Goal: Entertainment & Leisure: Consume media (video, audio)

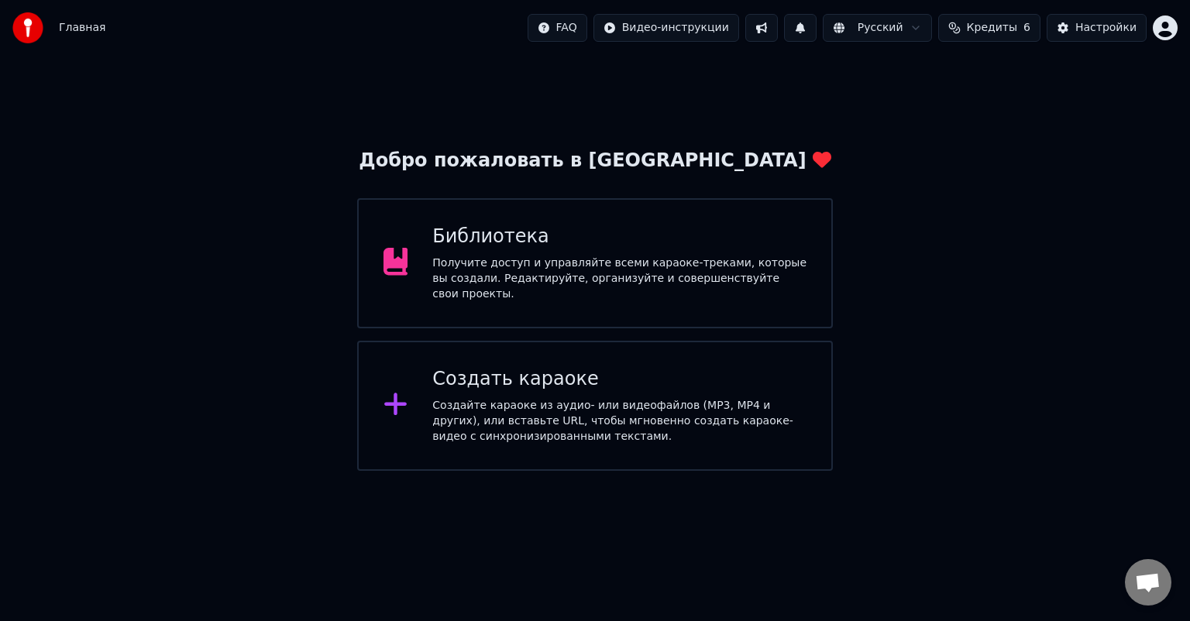
click at [539, 248] on div "Библиотека" at bounding box center [619, 237] width 374 height 25
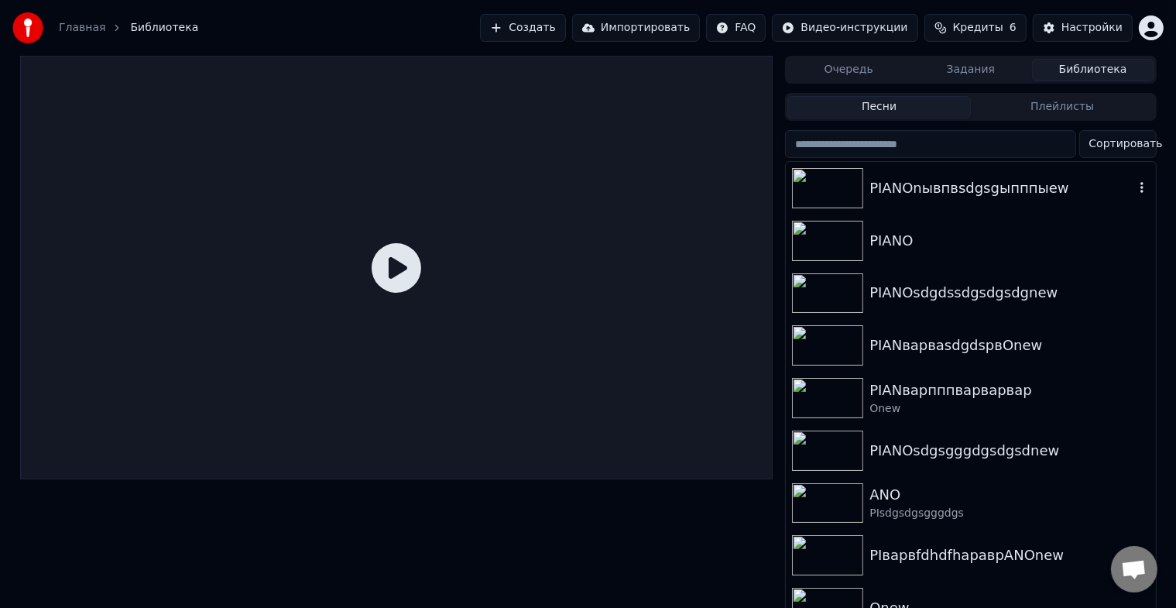
click at [920, 202] on div "PIANOnывпвsdgsgыпппыew" at bounding box center [970, 188] width 369 height 53
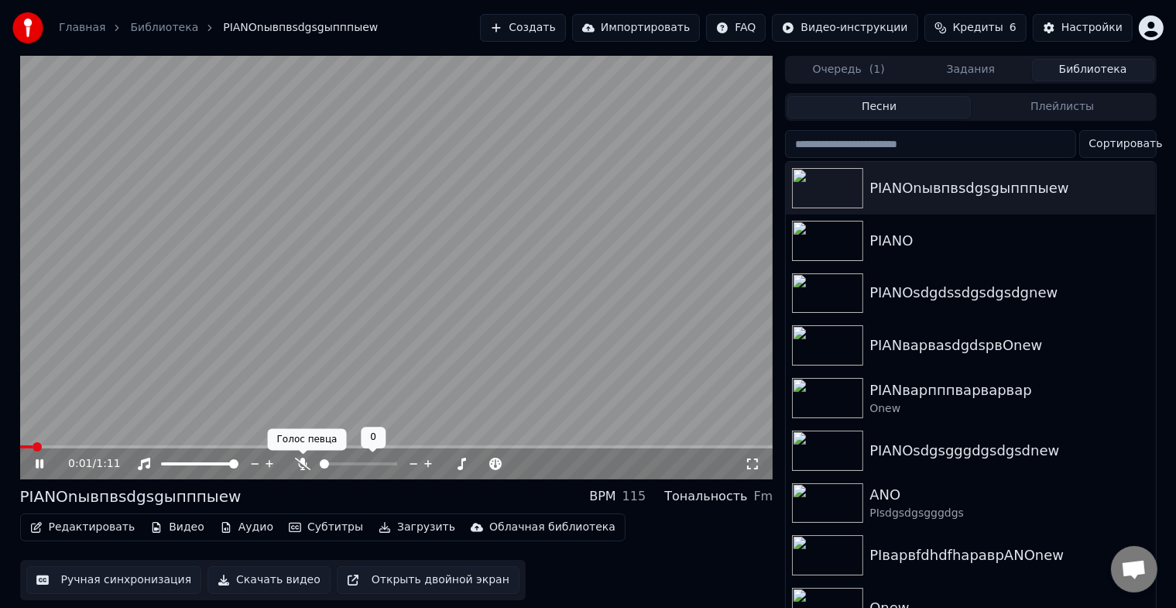
click at [297, 465] on icon at bounding box center [302, 464] width 15 height 12
click at [43, 461] on icon at bounding box center [51, 464] width 36 height 12
